Goal: Use online tool/utility: Utilize a website feature to perform a specific function

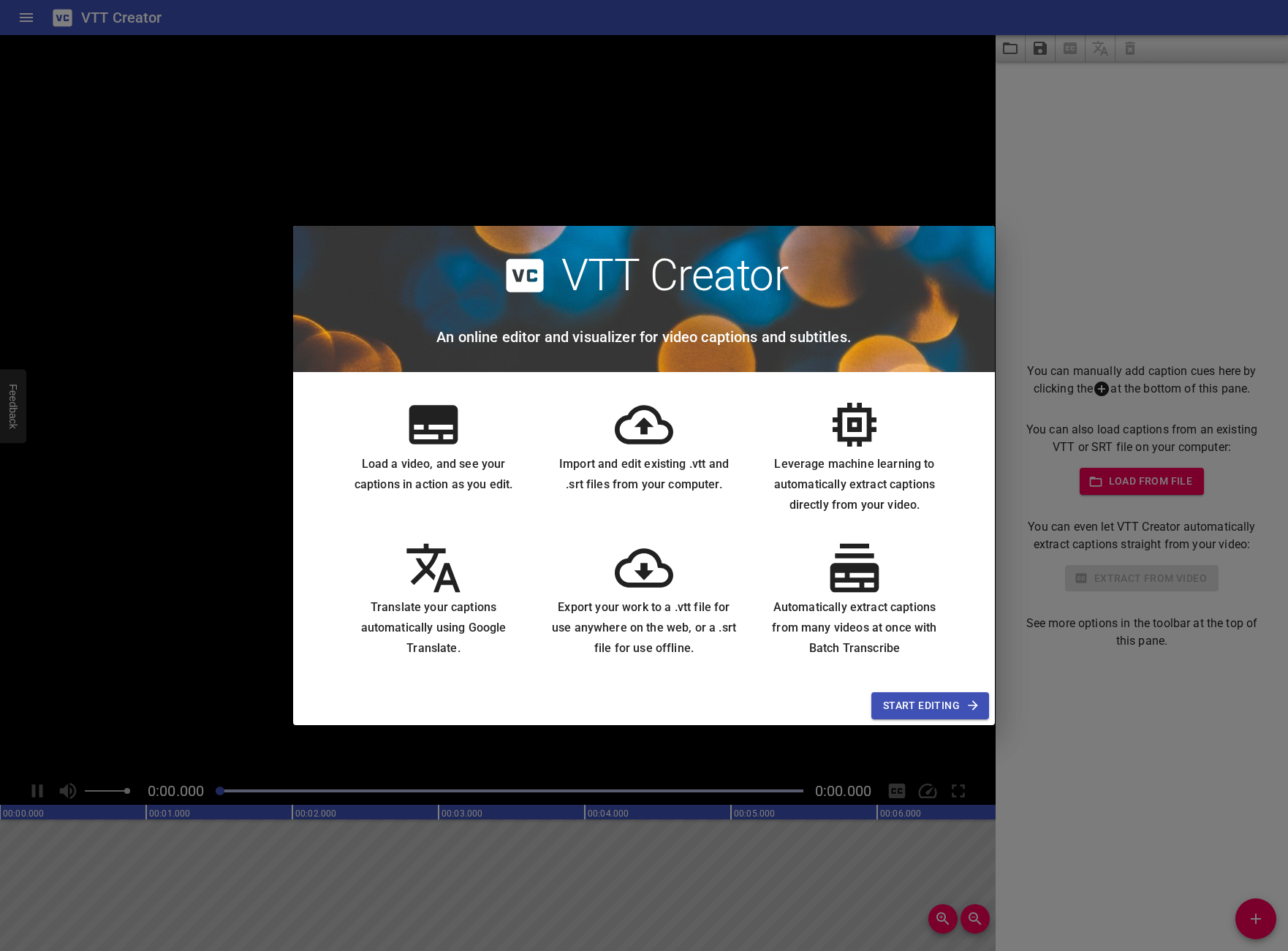
click at [936, 706] on span "Start Editing" at bounding box center [930, 706] width 95 height 18
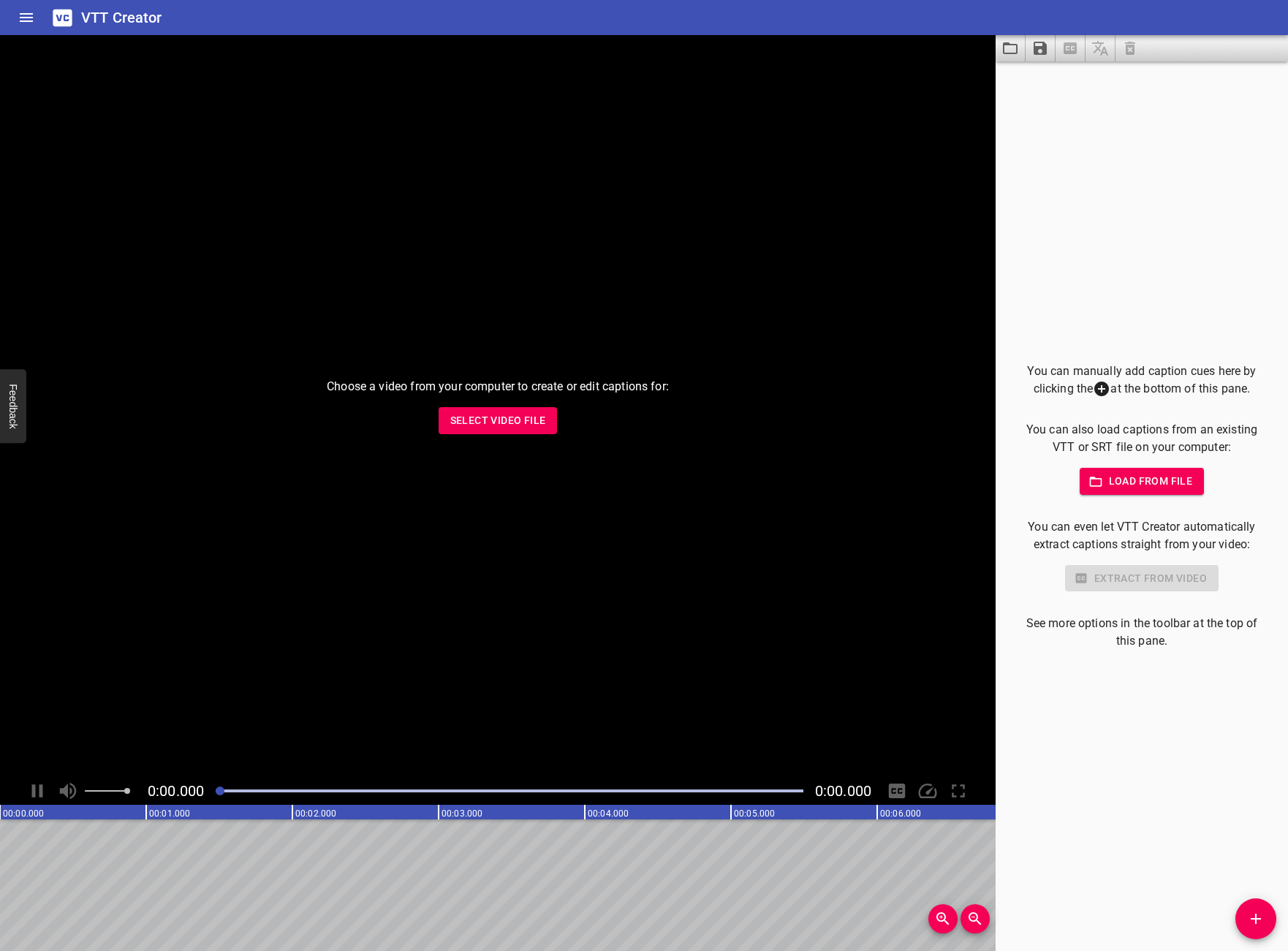
click at [492, 422] on span "Select Video File" at bounding box center [498, 421] width 95 height 18
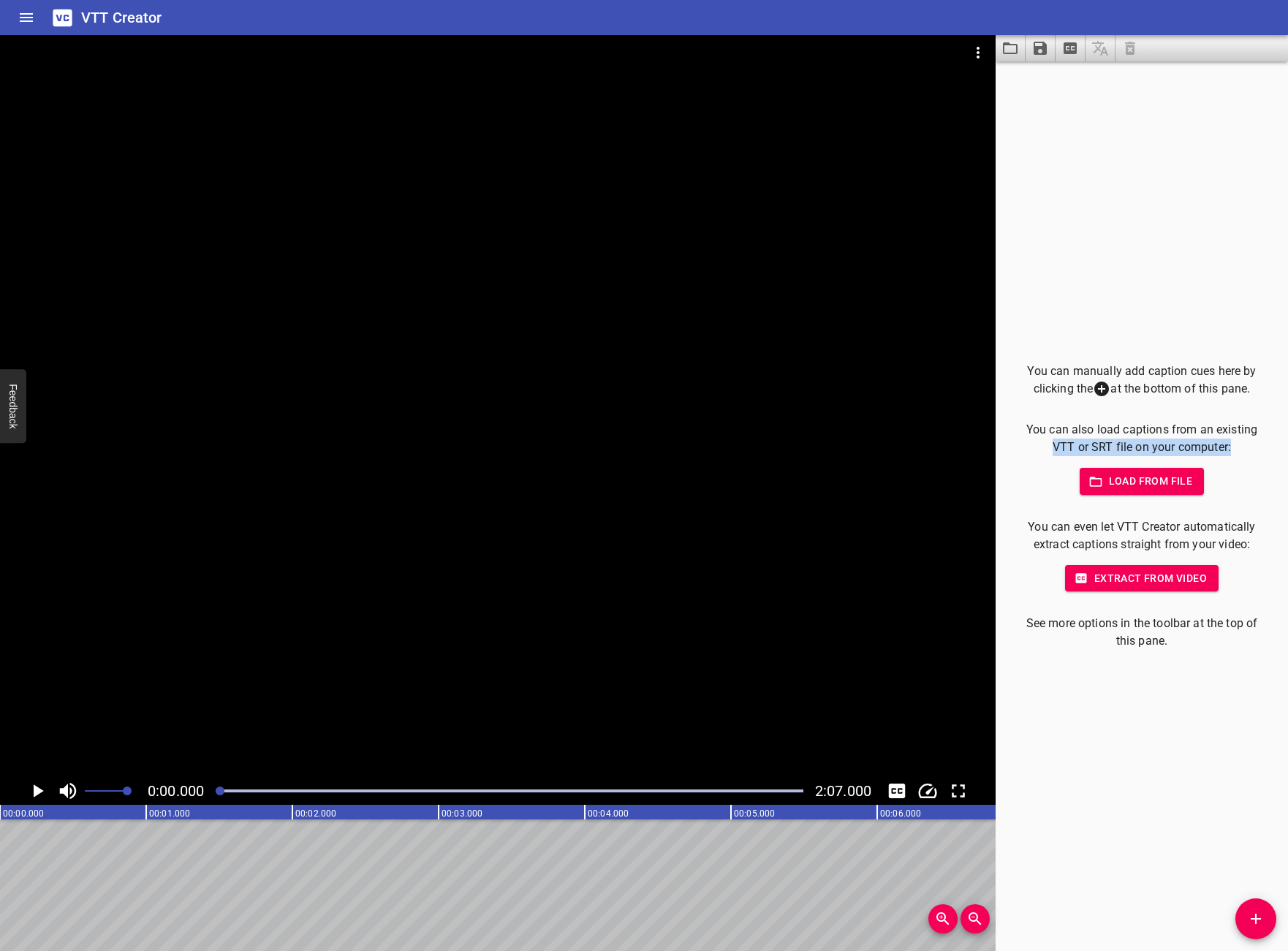
drag, startPoint x: 1056, startPoint y: 449, endPoint x: 1243, endPoint y: 450, distance: 187.0
click at [1243, 450] on p "You can also load captions from an existing VTT or SRT file on your computer:" at bounding box center [1141, 439] width 245 height 35
drag, startPoint x: 1035, startPoint y: 548, endPoint x: 1247, endPoint y: 544, distance: 212.0
click at [1246, 544] on p "You can even let VTT Creator automatically extract captions straight from your …" at bounding box center [1141, 536] width 245 height 35
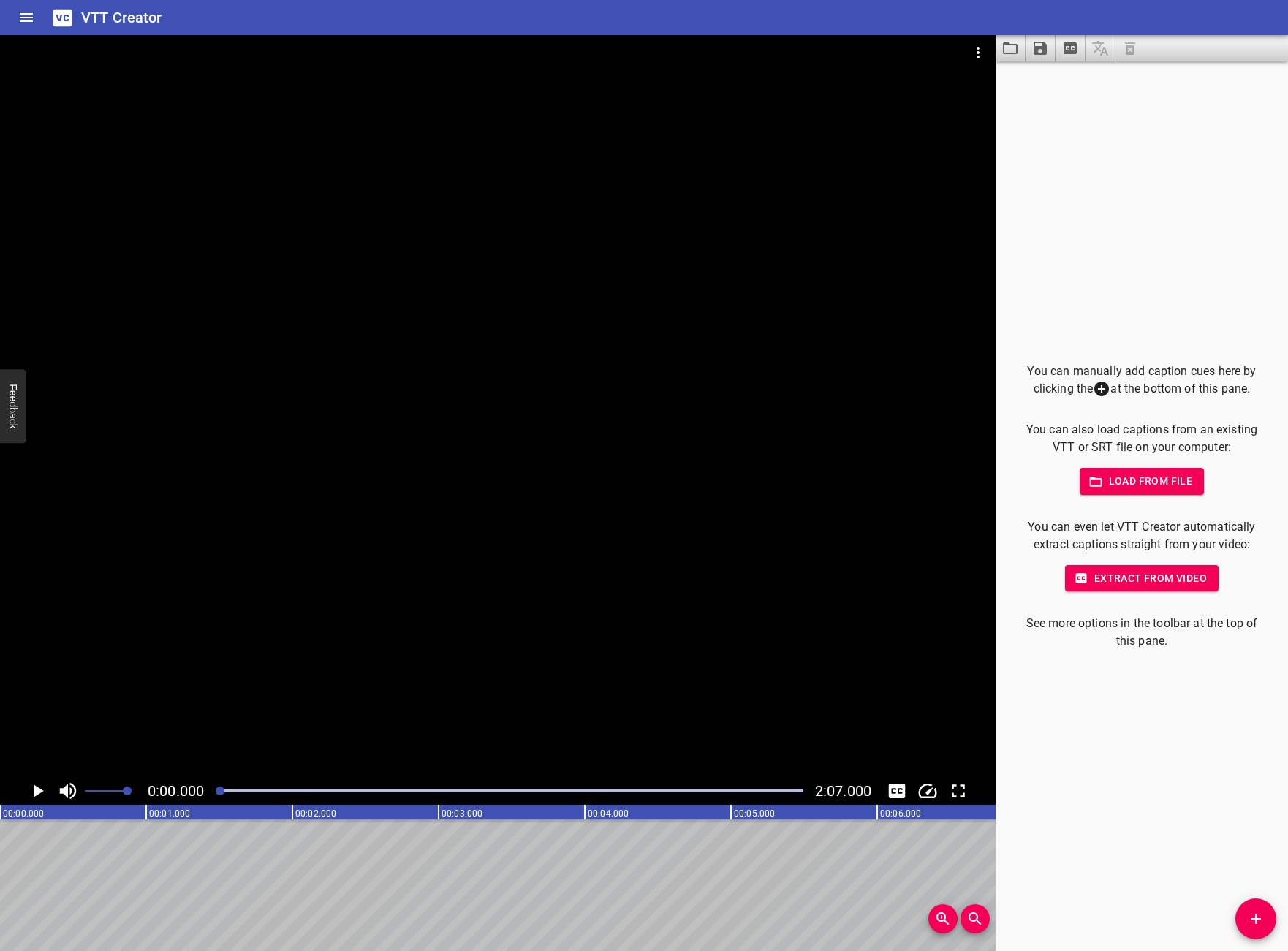
drag, startPoint x: 1256, startPoint y: 544, endPoint x: 1190, endPoint y: 572, distance: 71.7
click at [1256, 545] on p "You can even let VTT Creator automatically extract captions straight from your …" at bounding box center [1141, 536] width 245 height 35
click at [1161, 577] on span "Extract from video" at bounding box center [1141, 579] width 130 height 18
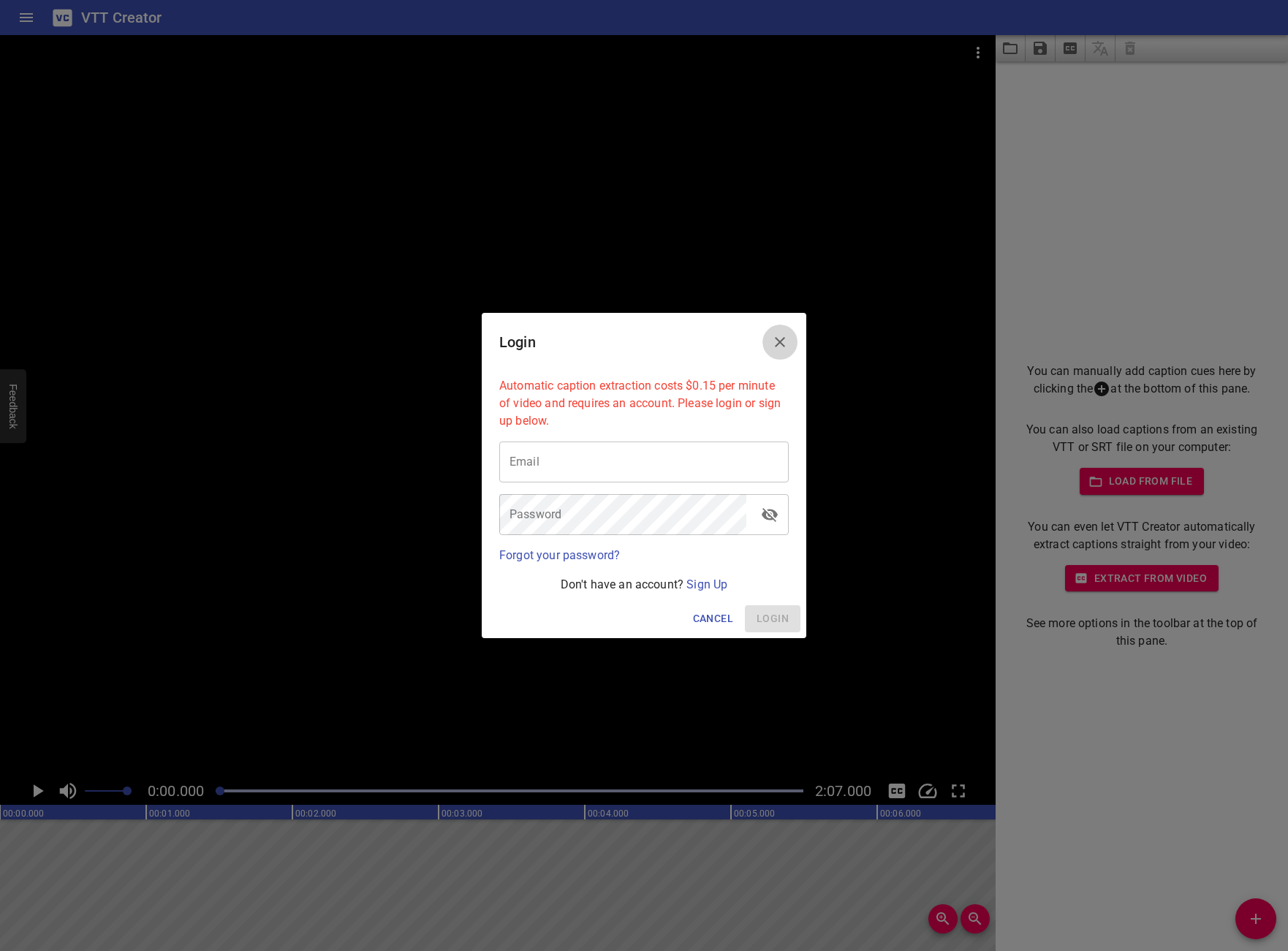
click at [781, 342] on icon "Close" at bounding box center [779, 342] width 18 height 18
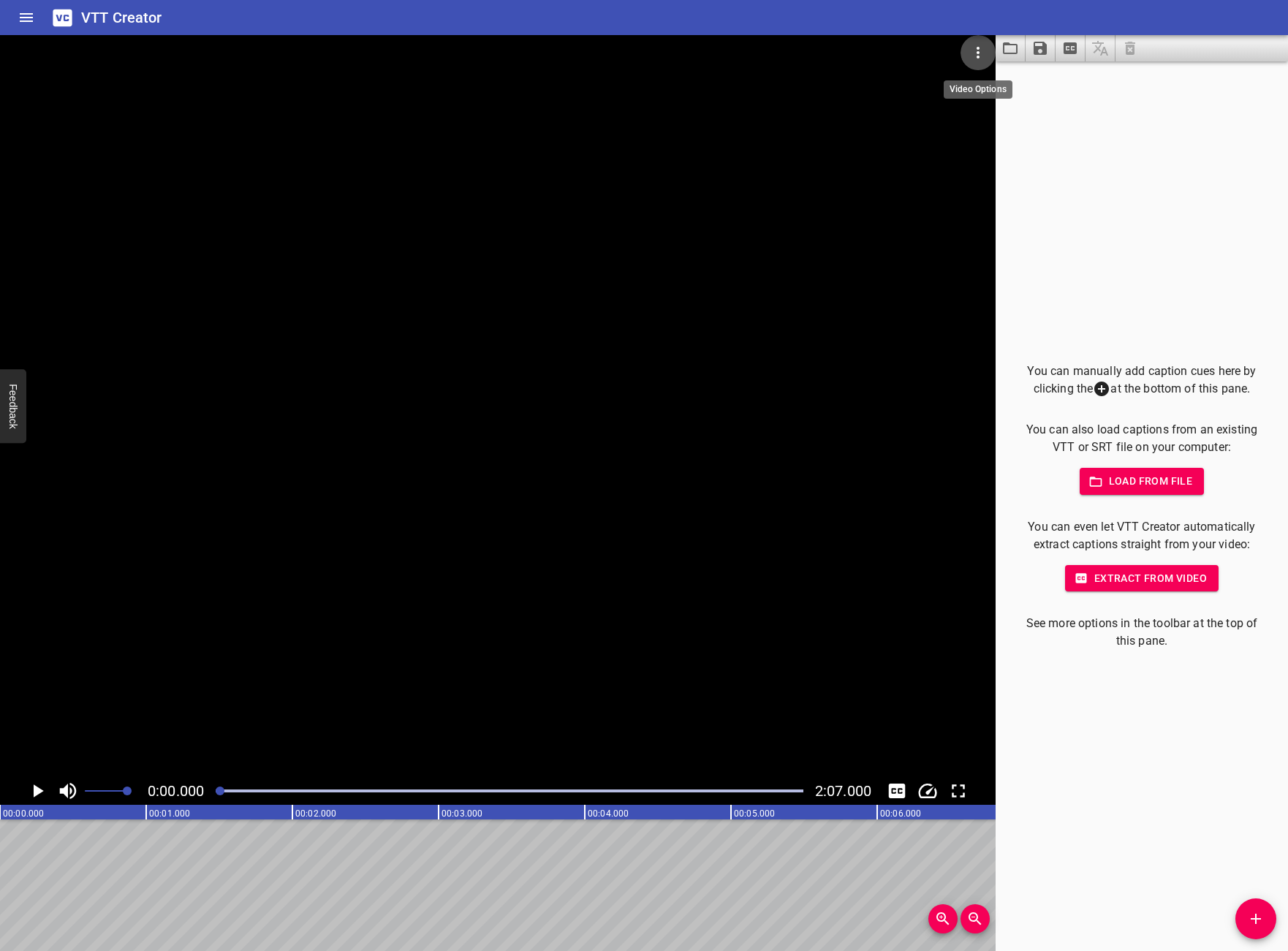
click at [973, 51] on icon "Video Options" at bounding box center [978, 52] width 18 height 18
click at [1060, 142] on div at bounding box center [644, 476] width 1288 height 951
click at [32, 22] on icon "Home" at bounding box center [26, 17] width 18 height 18
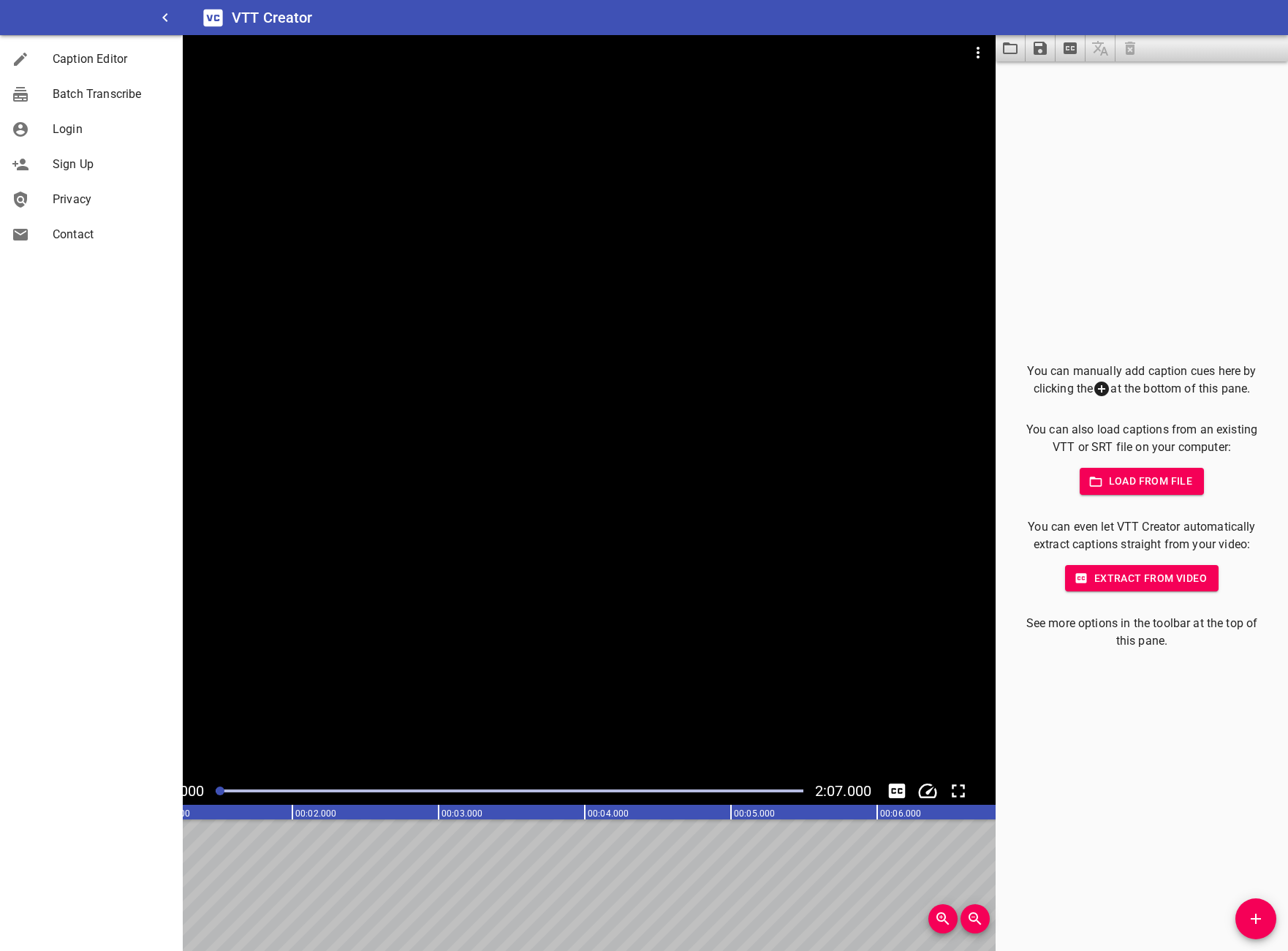
click at [1244, 205] on div "You can manually add caption cues here by clicking the at the bottom of this pa…" at bounding box center [1142, 506] width 292 height 889
